Goal: Task Accomplishment & Management: Manage account settings

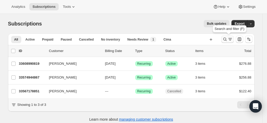
click at [225, 39] on icon "Search and filter results" at bounding box center [224, 39] width 5 height 5
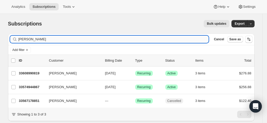
click at [60, 37] on input "[PERSON_NAME]" at bounding box center [113, 39] width 191 height 7
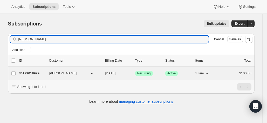
type input "[PERSON_NAME]"
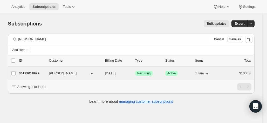
click at [35, 72] on p "34129018979" at bounding box center [32, 73] width 26 height 5
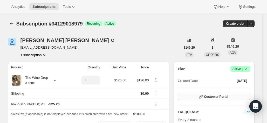
scroll to position [45, 0]
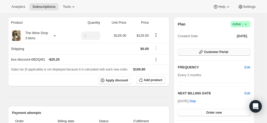
click at [211, 52] on span "Customer Portal" at bounding box center [216, 52] width 24 height 4
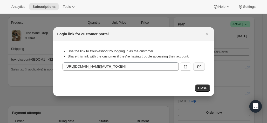
click at [196, 66] on button ":rd1:" at bounding box center [198, 66] width 11 height 8
click at [209, 35] on icon "Close" at bounding box center [207, 33] width 5 height 5
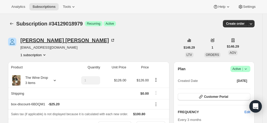
click at [34, 42] on div "[PERSON_NAME]" at bounding box center [68, 40] width 95 height 5
